Goal: Task Accomplishment & Management: Manage account settings

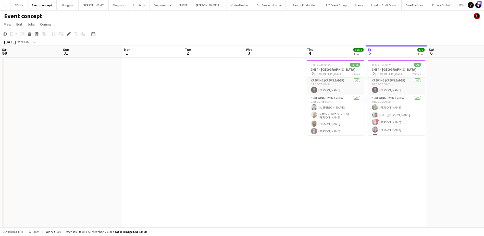
scroll to position [0, 175]
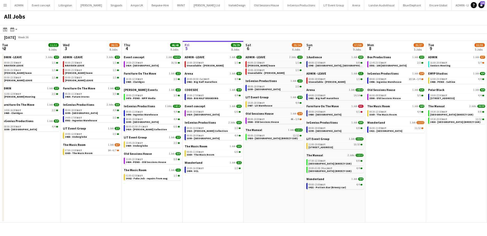
scroll to position [0, 122]
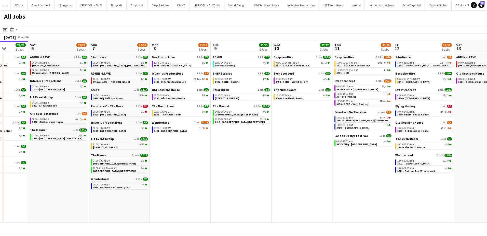
scroll to position [0, 155]
drag, startPoint x: 412, startPoint y: 134, endPoint x: 318, endPoint y: 118, distance: 95.3
click at [318, 118] on app-calendar-viewport "Wed 3 20/21 8 Jobs Thu 4 46/46 9 Jobs Fri 5 29/29 8 Jobs Sat 6 23/24 6 Jobs Sun…" at bounding box center [243, 132] width 487 height 182
click at [355, 65] on span "3423 - V&A East Storehouse" at bounding box center [353, 65] width 33 height 3
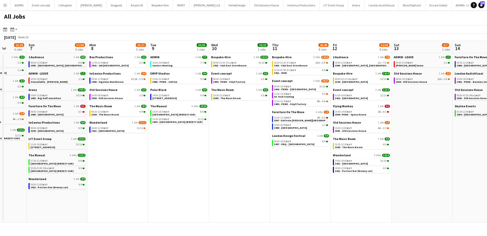
drag, startPoint x: 469, startPoint y: 134, endPoint x: 406, endPoint y: 133, distance: 63.5
click at [407, 133] on app-calendar-viewport "Thu 4 46/46 9 Jobs Fri 5 29/29 8 Jobs Sat 6 23/24 6 Jobs Sun 7 57/58 9 Jobs Mon…" at bounding box center [243, 132] width 487 height 182
click at [356, 113] on span "3509- PEND - Space House" at bounding box center [350, 114] width 31 height 3
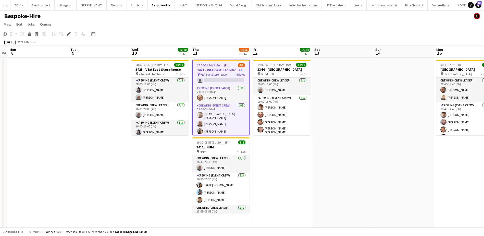
drag, startPoint x: 218, startPoint y: 85, endPoint x: 216, endPoint y: 78, distance: 7.4
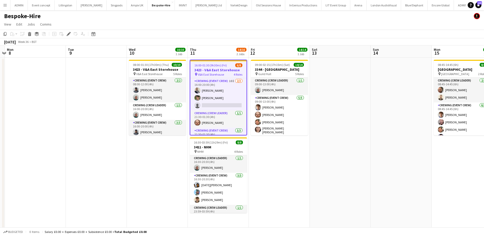
scroll to position [17, 0]
drag, startPoint x: 216, startPoint y: 78, endPoint x: 100, endPoint y: 96, distance: 117.2
click at [100, 96] on app-date-cell at bounding box center [96, 190] width 61 height 264
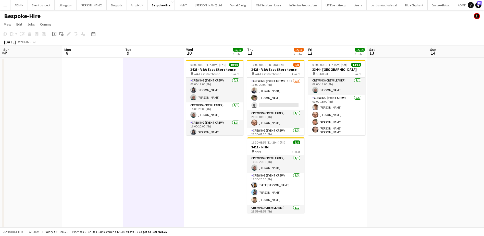
scroll to position [0, 120]
drag, startPoint x: 89, startPoint y: 85, endPoint x: 147, endPoint y: 85, distance: 57.6
click at [147, 85] on app-calendar-viewport "Fri 5 Sat 6 Sun 7 Mon 8 Tue 9 Wed 10 10/10 1 Job Thu 11 14/16 2 Jobs Fri 12 14/…" at bounding box center [242, 183] width 484 height 277
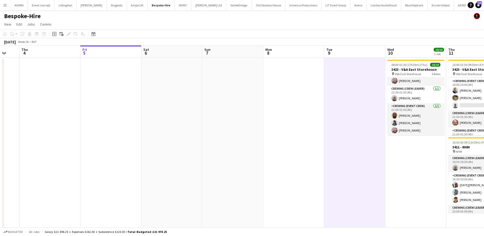
scroll to position [0, 149]
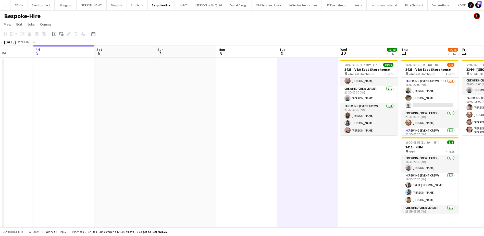
drag, startPoint x: 151, startPoint y: 109, endPoint x: 298, endPoint y: 100, distance: 147.9
click at [298, 100] on app-calendar-viewport "Tue 2 Wed 3 Thu 4 Fri 5 Sat 6 Sun 7 Mon 8 Tue 9 Wed 10 10/10 1 Job Thu 11 14/16…" at bounding box center [242, 183] width 484 height 277
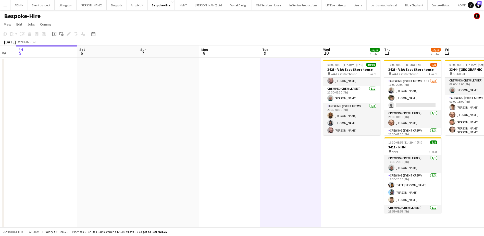
drag, startPoint x: 243, startPoint y: 97, endPoint x: 197, endPoint y: 97, distance: 46.1
click at [197, 97] on app-calendar-viewport "Tue 2 Wed 3 Thu 4 Fri 5 Sat 6 Sun 7 Mon 8 Tue 9 Wed 10 10/10 1 Job Thu 11 14/16…" at bounding box center [242, 183] width 484 height 277
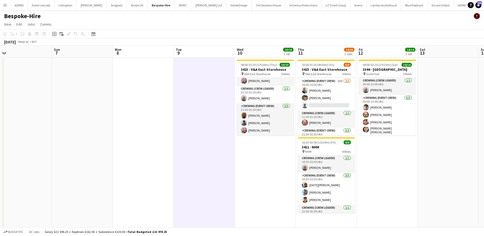
scroll to position [0, 179]
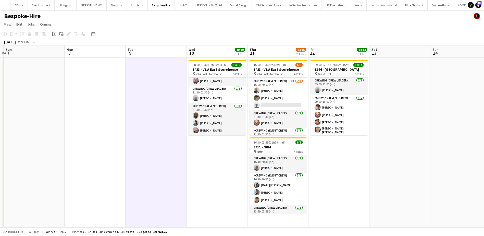
drag, startPoint x: 257, startPoint y: 146, endPoint x: 186, endPoint y: 141, distance: 72.0
click at [186, 141] on app-calendar-viewport "Thu 4 Fri 5 Sat 6 Sun 7 Mon 8 Tue 9 Wed 10 10/10 1 Job Thu 11 14/16 2 Jobs Fri …" at bounding box center [242, 183] width 484 height 277
click at [336, 154] on app-date-cell "09:00-02:15 (17h15m) (Sat) 14/14 3344 - Guild Hall pin Guild Hall 5 Roles Crewi…" at bounding box center [338, 190] width 61 height 264
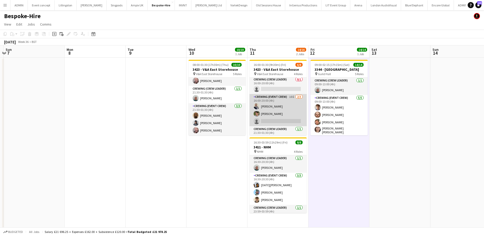
scroll to position [0, 0]
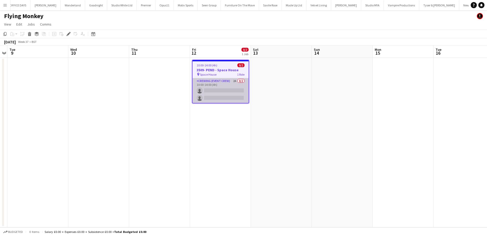
scroll to position [0, 1146]
click at [239, 100] on app-card-role "Crewing (Event Crew) 2A 0/2 10:00-14:00 (4h) single-neutral-actions single-neut…" at bounding box center [221, 90] width 56 height 25
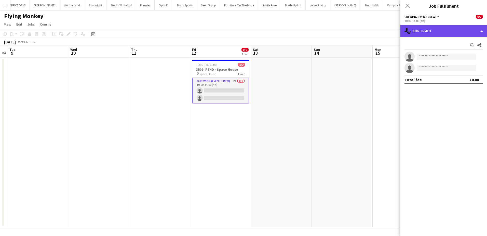
click at [469, 35] on div "single-neutral-actions-check-2 Confirmed" at bounding box center [444, 31] width 87 height 12
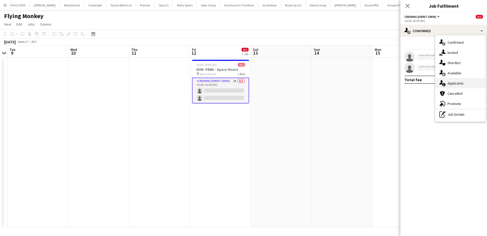
click at [456, 83] on span "Applicants" at bounding box center [456, 83] width 16 height 5
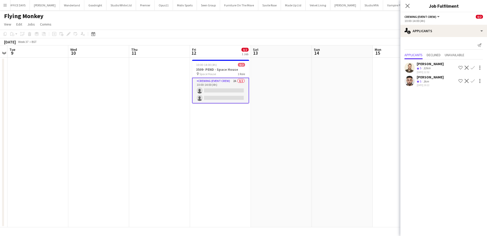
click at [473, 67] on app-icon "Confirm" at bounding box center [473, 68] width 4 height 4
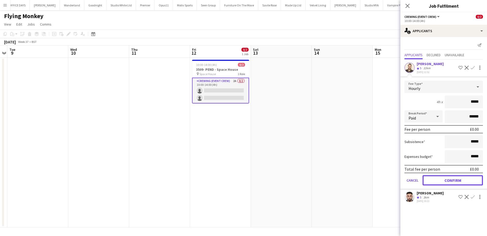
click at [443, 183] on button "Confirm" at bounding box center [453, 180] width 60 height 10
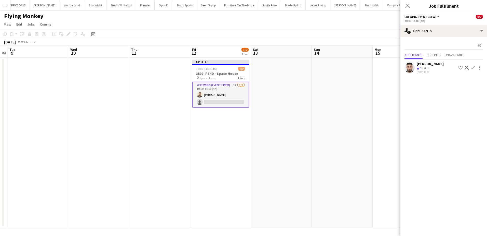
click at [297, 122] on app-date-cell at bounding box center [281, 142] width 61 height 169
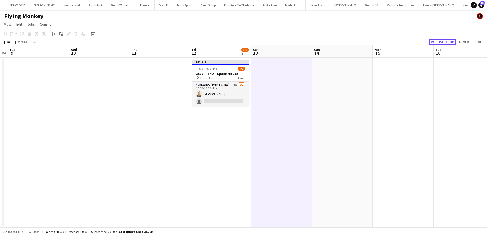
click at [437, 41] on button "Publish 1 job" at bounding box center [442, 41] width 27 height 7
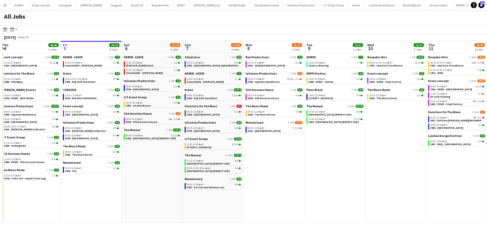
click at [297, 161] on app-date-cell "Box Productions 1 Job [DATE] 12:45-23:55 BST 2/2 3501 - 100 Wandsworth Bridge I…" at bounding box center [274, 137] width 61 height 169
